Goal: Task Accomplishment & Management: Manage account settings

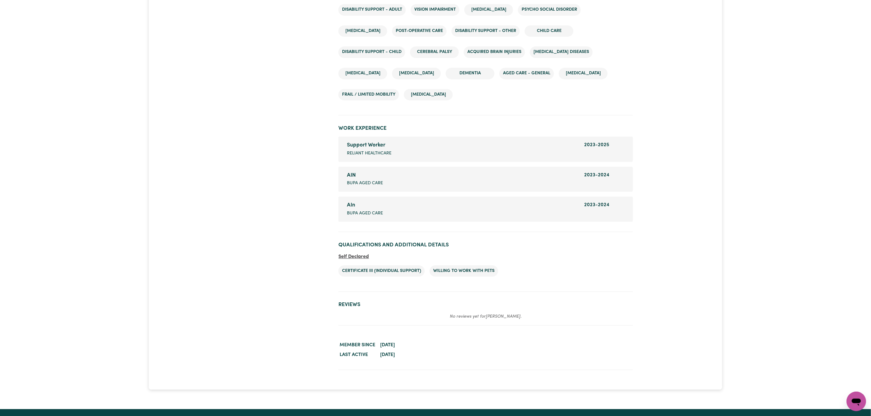
scroll to position [960, 0]
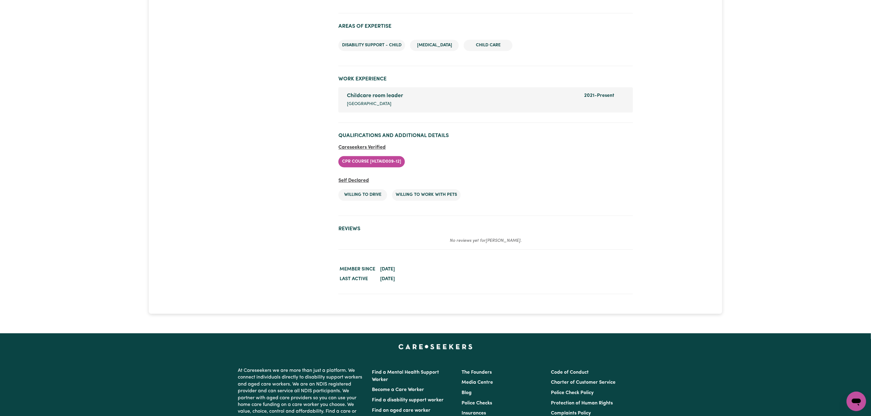
scroll to position [915, 0]
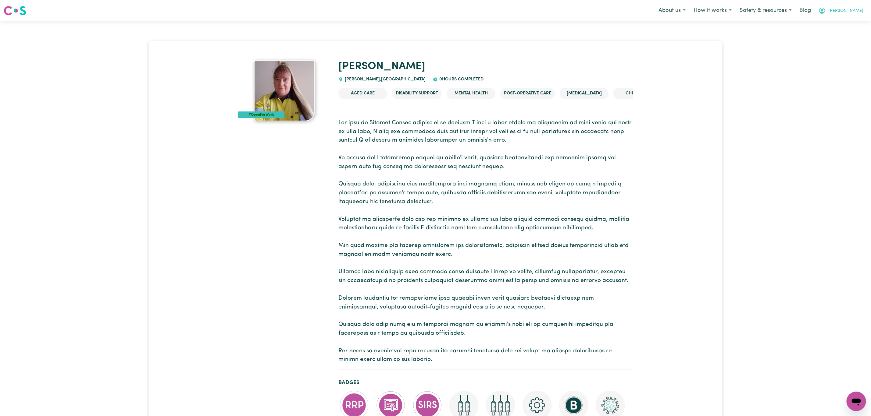
click at [825, 14] on icon "My Account" at bounding box center [822, 11] width 6 height 6
click at [844, 35] on link "Logout" at bounding box center [843, 35] width 48 height 12
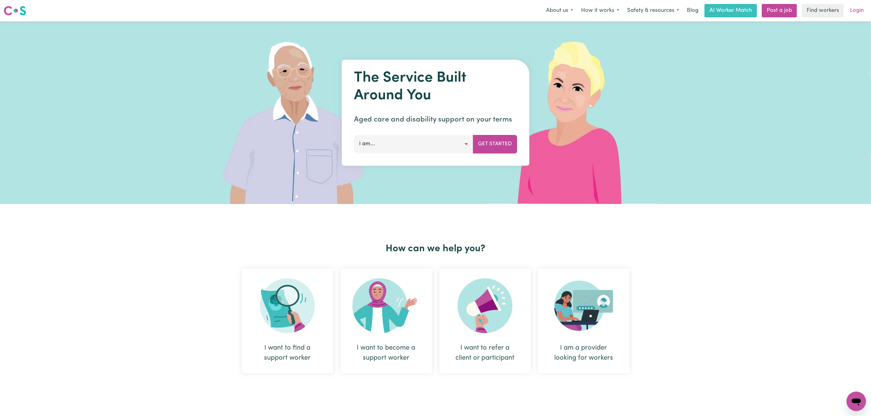
click at [851, 12] on link "Login" at bounding box center [856, 10] width 21 height 13
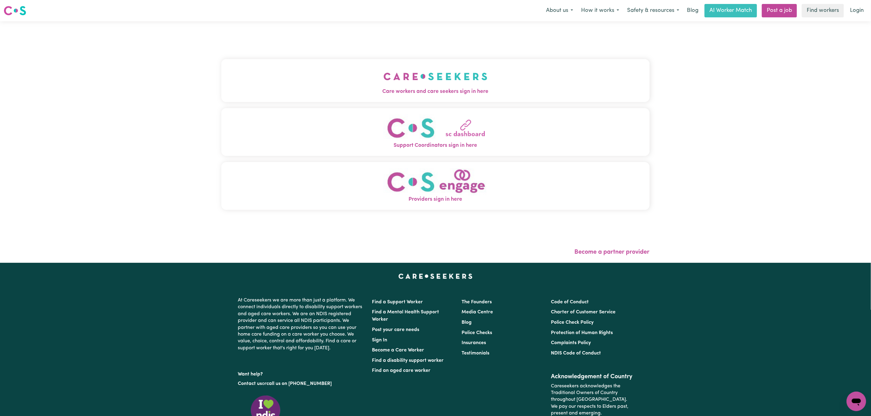
click at [379, 117] on button "Support Coordinators sign in here" at bounding box center [435, 132] width 428 height 48
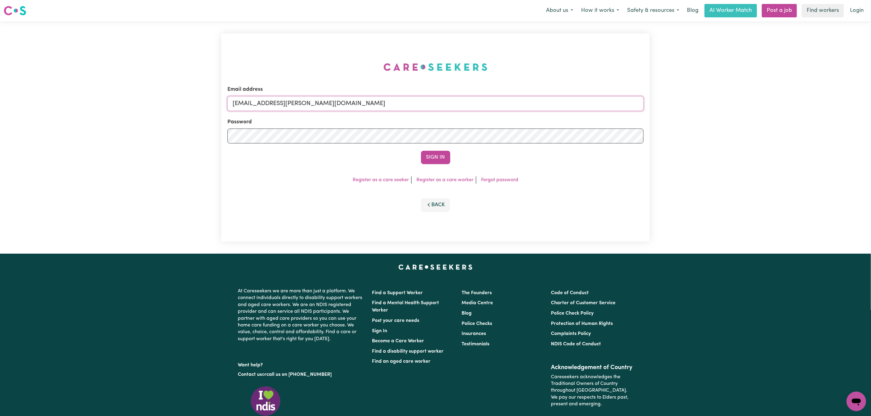
drag, startPoint x: 265, startPoint y: 101, endPoint x: 438, endPoint y: 104, distance: 172.9
click at [438, 104] on input "superuser~mikayla@careseekers.com.au" at bounding box center [435, 103] width 416 height 15
paste input "holdenhsvgtsgirl2014@outlook.com"
type input "superuser~holdenhsvgtsgirl2014@outlook.com"
click at [441, 158] on button "Sign In" at bounding box center [435, 157] width 29 height 13
